Goal: Task Accomplishment & Management: Use online tool/utility

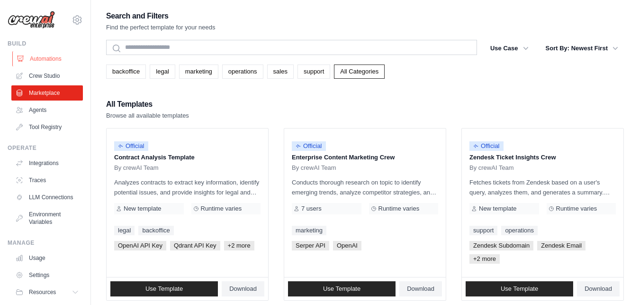
click at [43, 62] on link "Automations" at bounding box center [48, 58] width 72 height 15
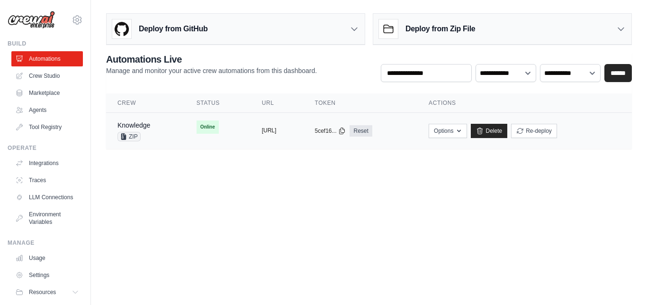
click at [277, 131] on button "[URL]" at bounding box center [269, 130] width 15 height 8
click at [144, 126] on link "Knowledge" at bounding box center [133, 125] width 33 height 8
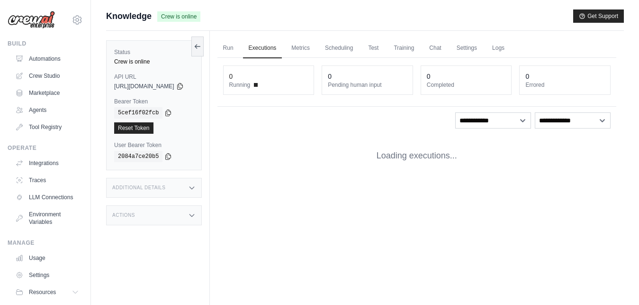
click at [144, 126] on link "Reset Token" at bounding box center [133, 127] width 39 height 11
